Goal: Task Accomplishment & Management: Complete application form

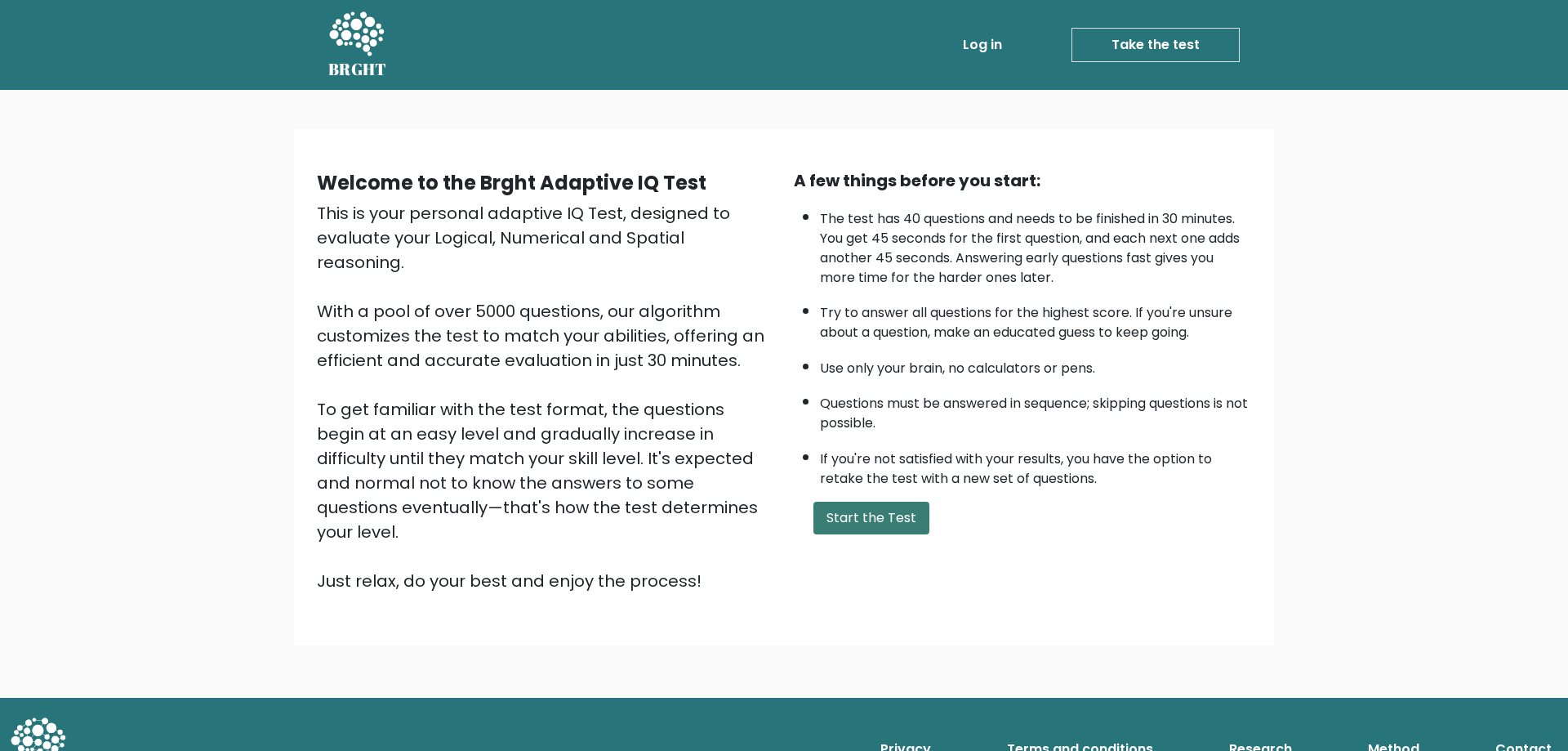
click at [886, 526] on button "Start the Test" at bounding box center [871, 518] width 116 height 32
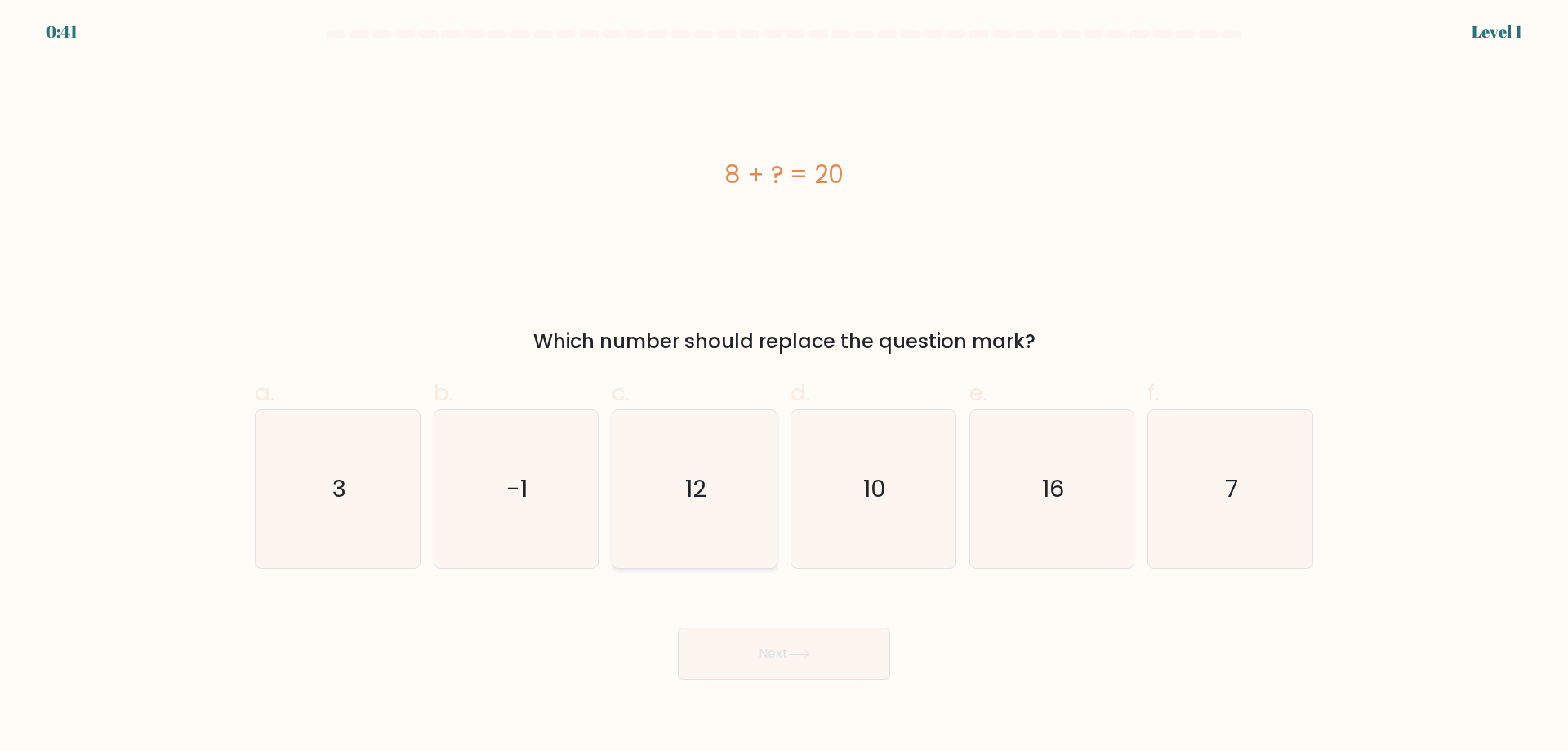
click at [698, 464] on icon "12" at bounding box center [695, 489] width 158 height 158
click at [784, 386] on input "c. 12" at bounding box center [784, 381] width 1 height 10
radio input "true"
click at [796, 647] on button "Next" at bounding box center [784, 654] width 212 height 52
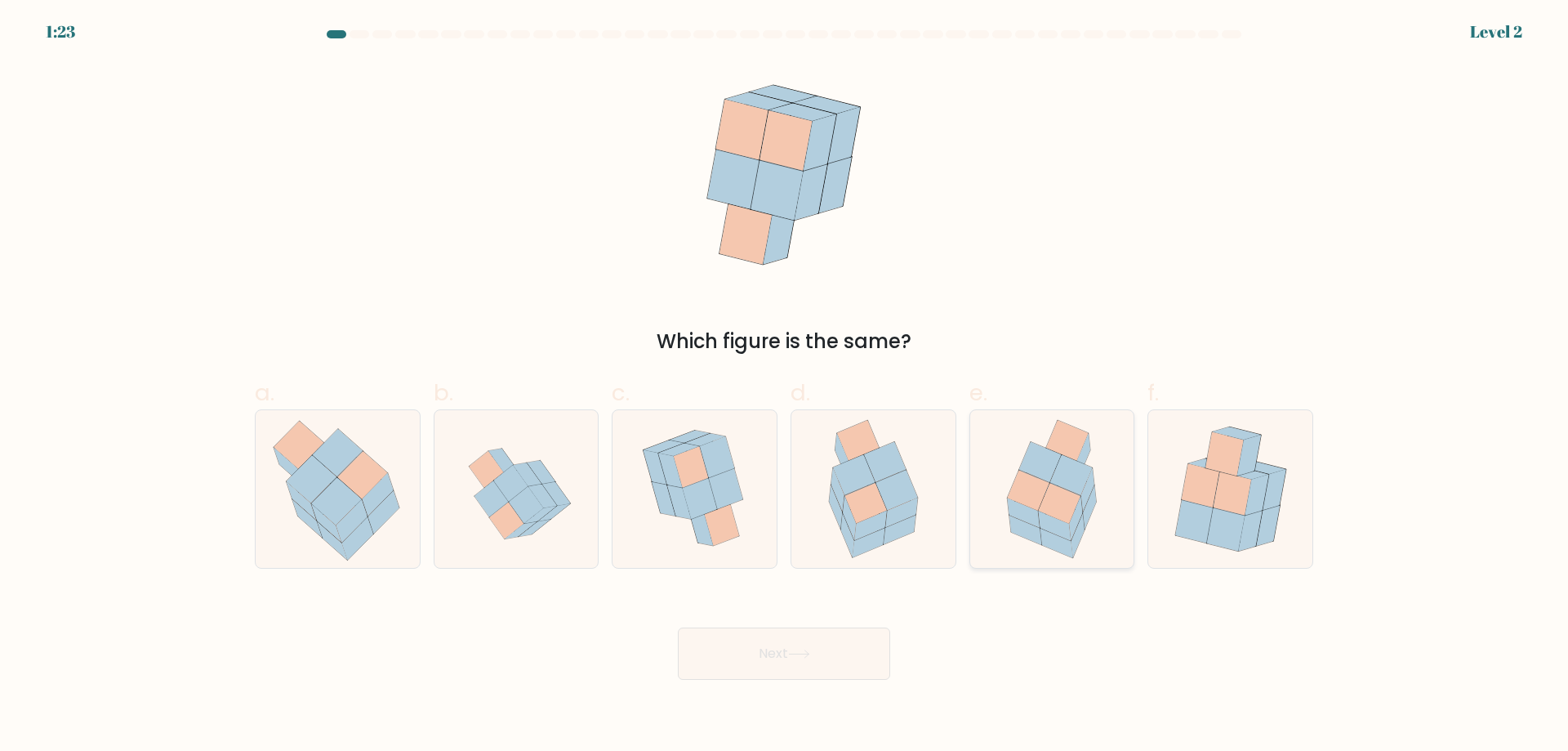
click at [1061, 511] on icon at bounding box center [1060, 502] width 42 height 40
click at [785, 386] on input "e." at bounding box center [784, 381] width 1 height 10
radio input "true"
click at [831, 659] on button "Next" at bounding box center [784, 654] width 212 height 52
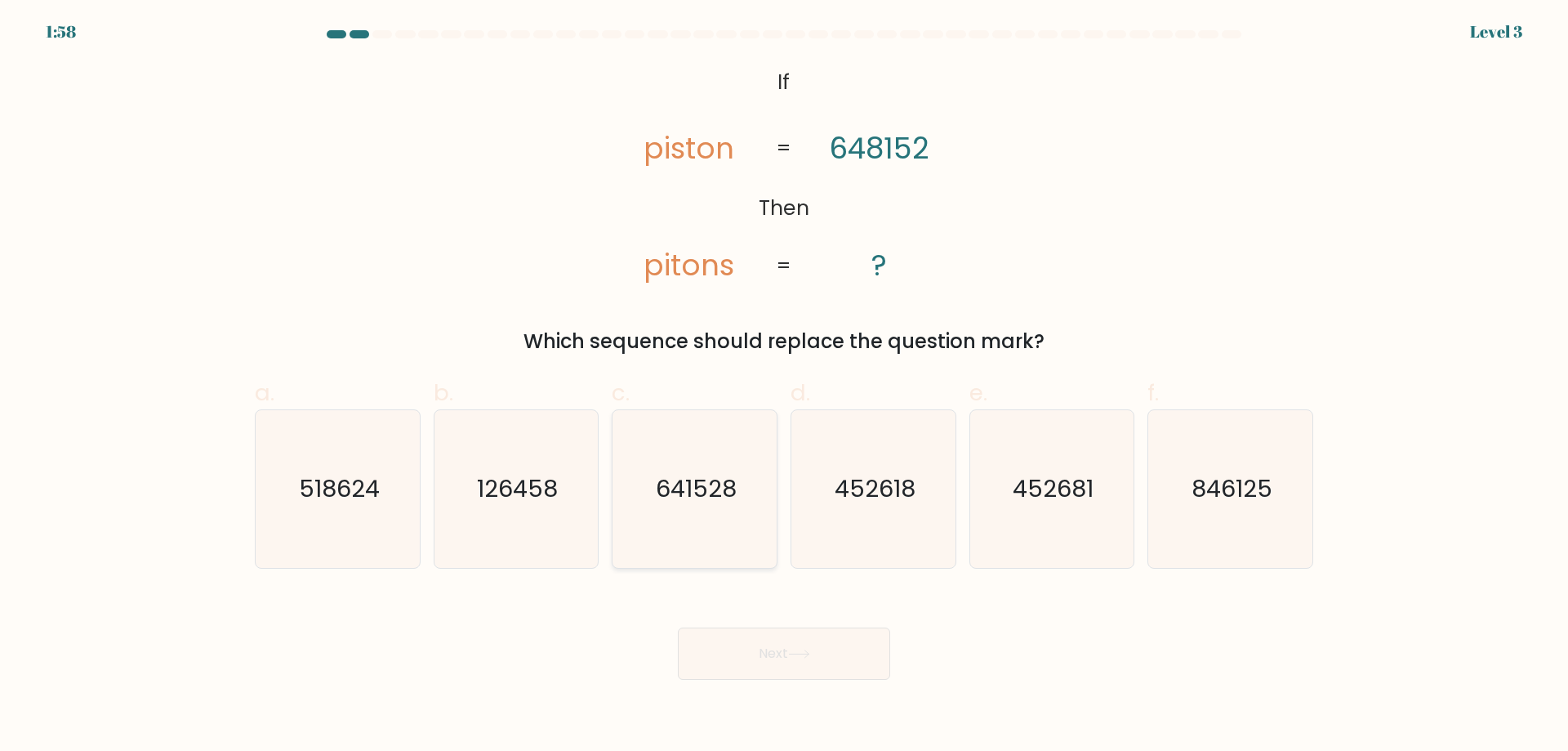
click at [694, 491] on text "641528" at bounding box center [696, 488] width 81 height 32
click at [784, 386] on input "c. 641528" at bounding box center [784, 381] width 1 height 10
radio input "true"
click at [779, 629] on button "Next" at bounding box center [784, 654] width 212 height 52
